Goal: Information Seeking & Learning: Learn about a topic

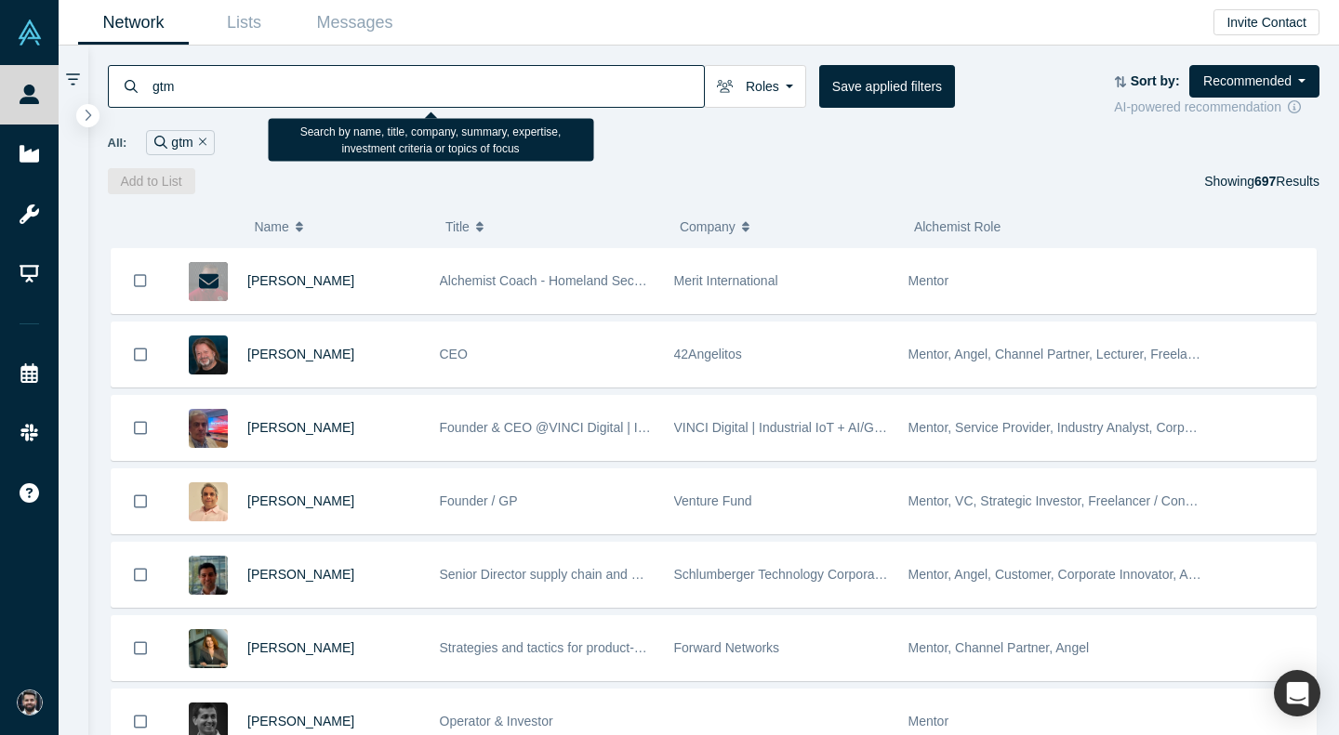
scroll to position [8580, 0]
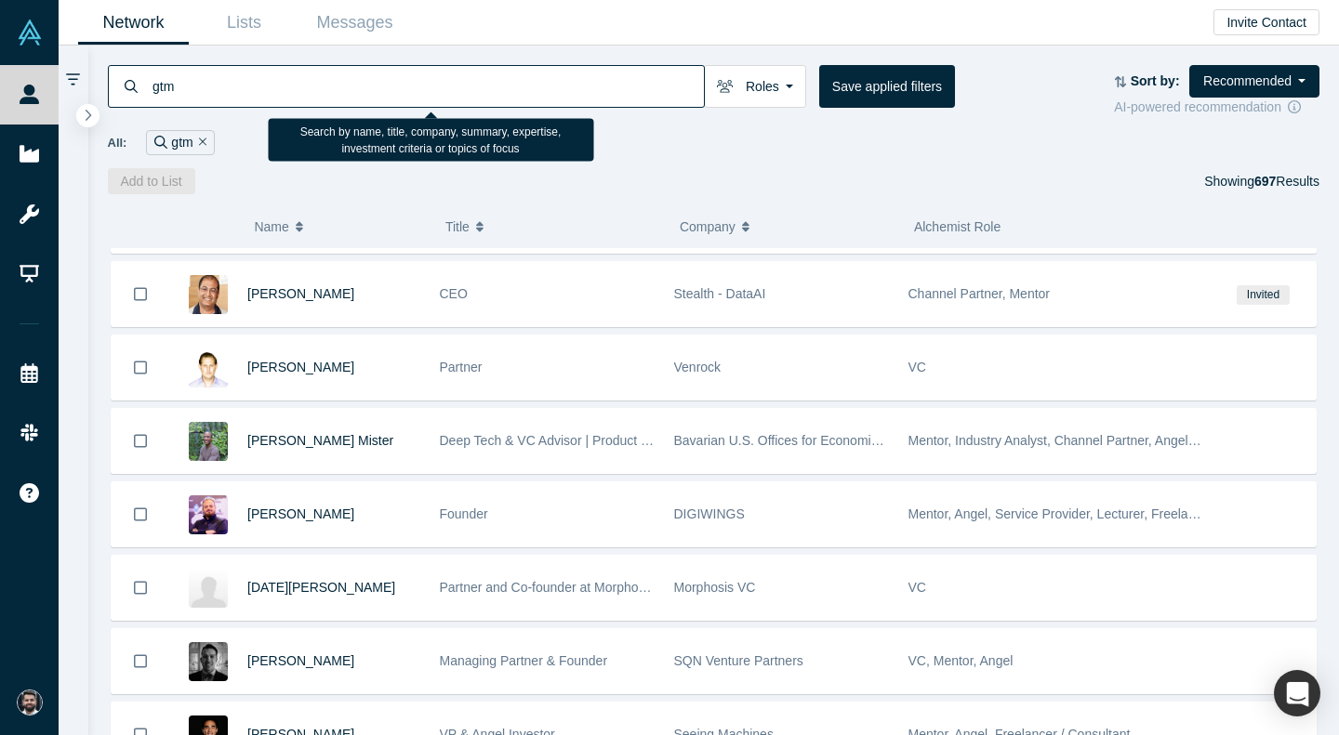
click at [650, 98] on input "gtm" at bounding box center [427, 86] width 553 height 44
type input "gtm"
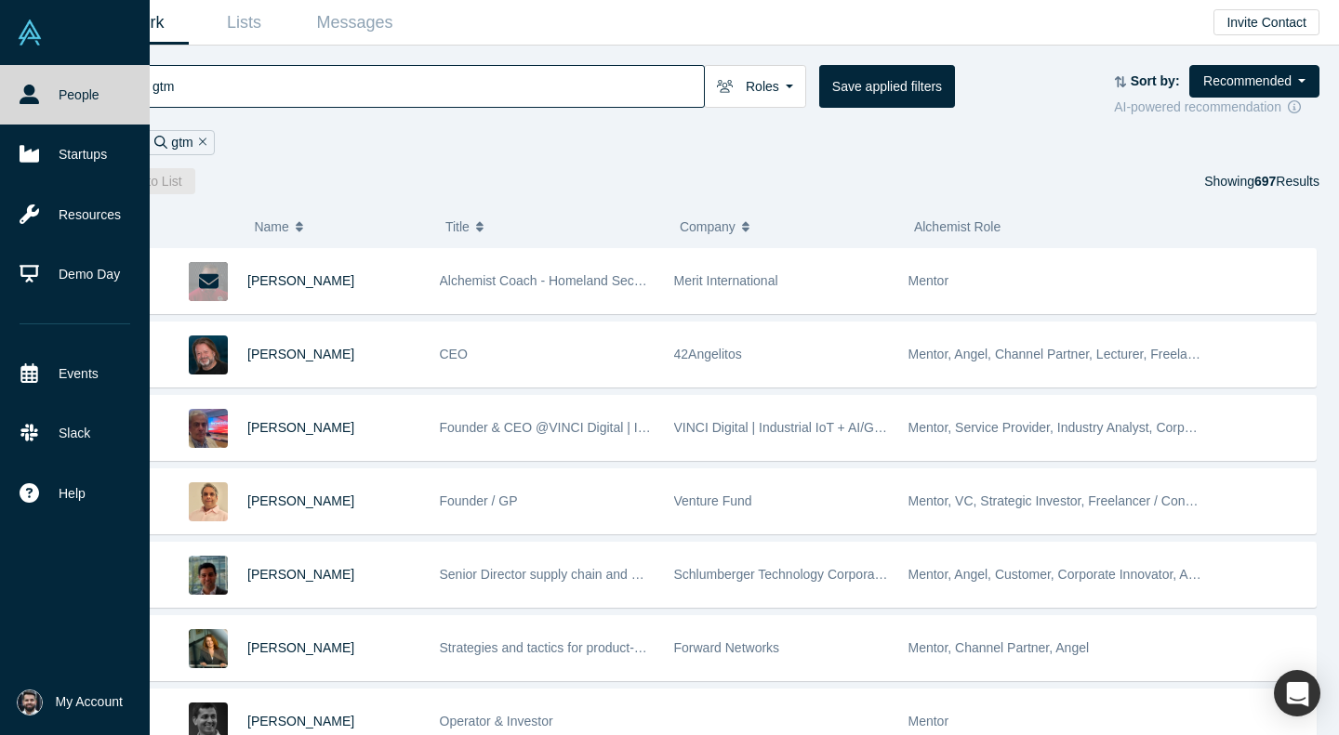
click at [37, 44] on img at bounding box center [30, 33] width 26 height 26
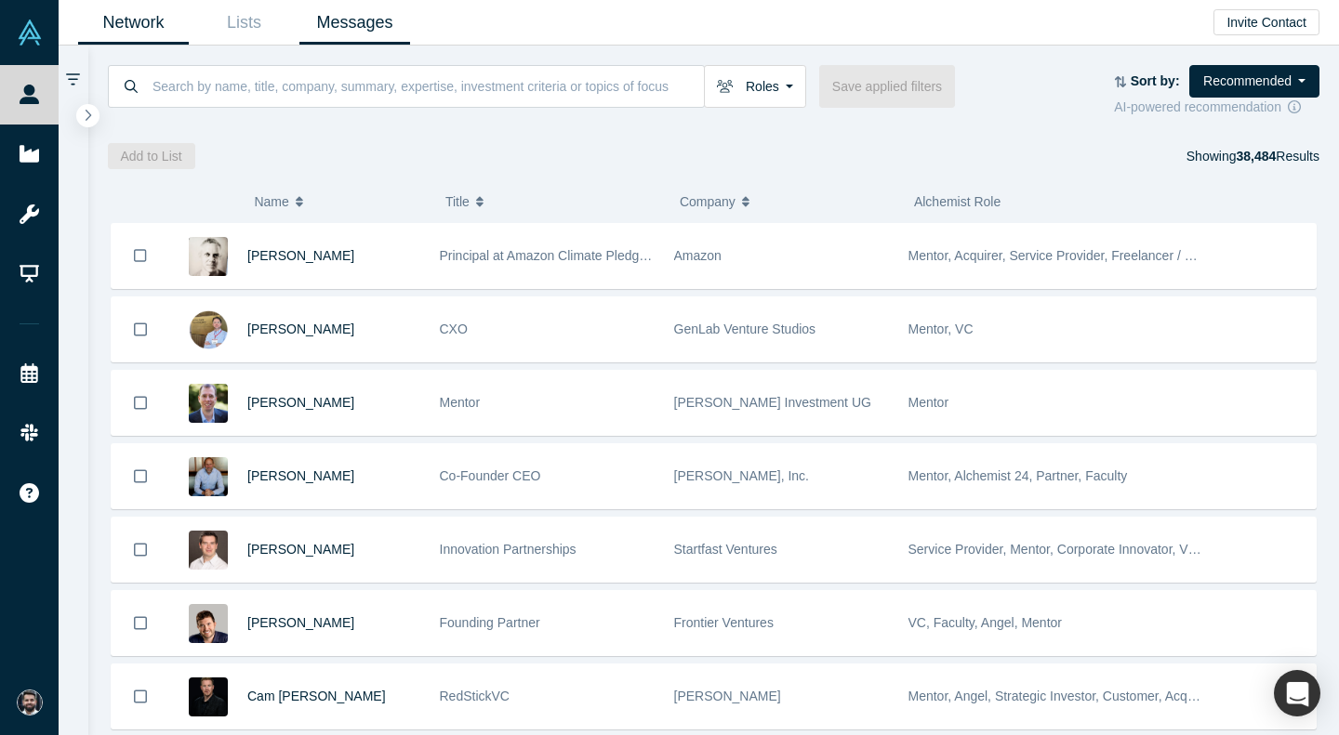
click at [359, 13] on link "Messages" at bounding box center [354, 23] width 111 height 44
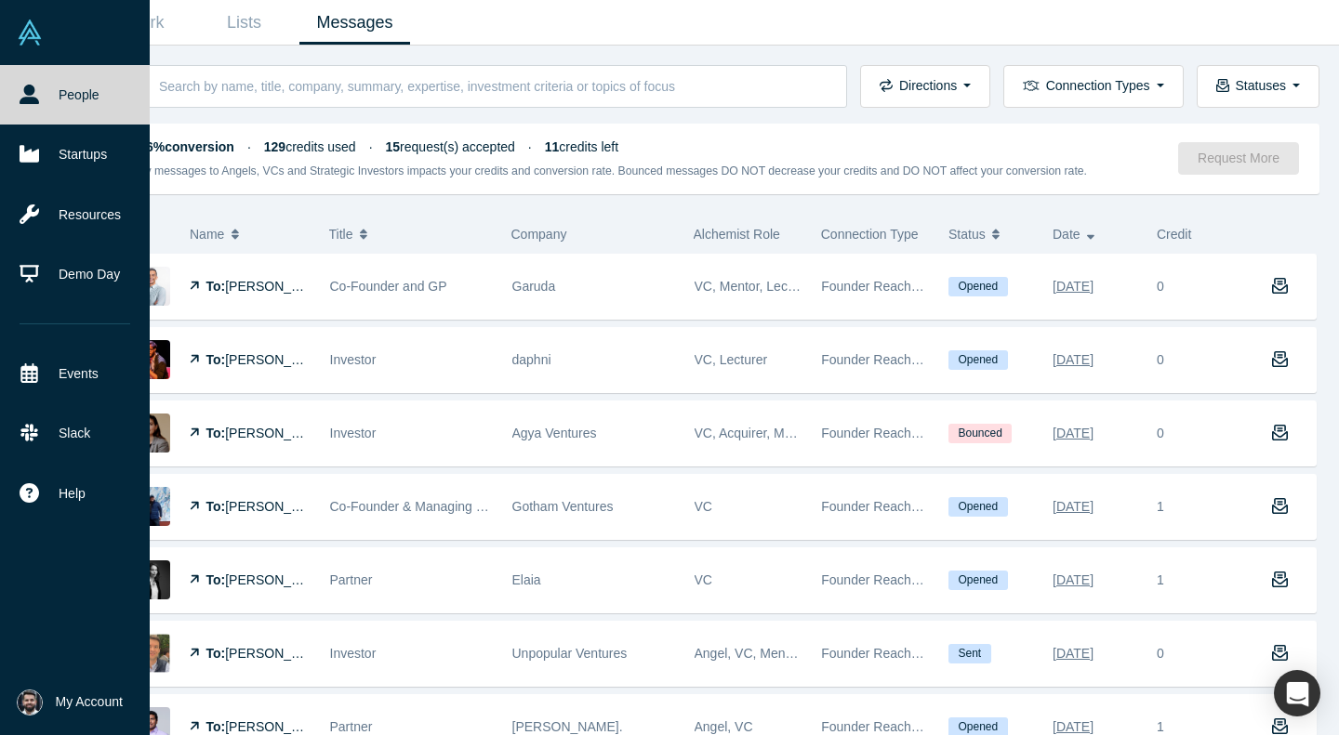
click at [18, 45] on img at bounding box center [30, 33] width 26 height 26
